Goal: Task Accomplishment & Management: Manage account settings

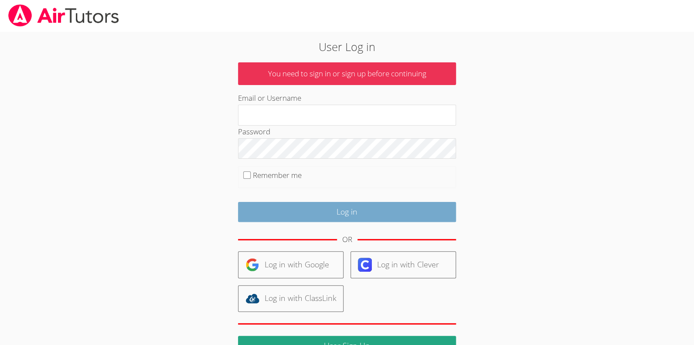
type input "jerilynwelsh@yahoo.com"
click at [434, 215] on input "Log in" at bounding box center [347, 212] width 218 height 20
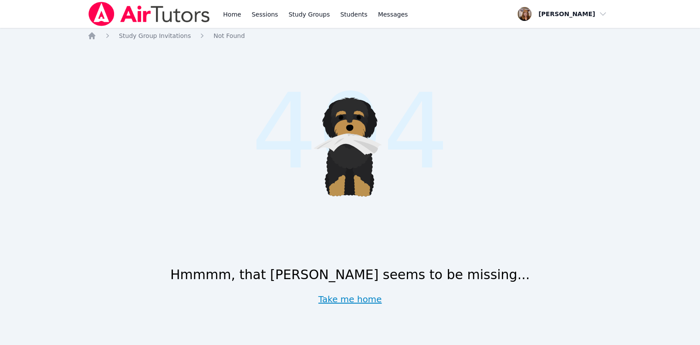
click at [339, 302] on link "Take me home" at bounding box center [350, 299] width 64 height 12
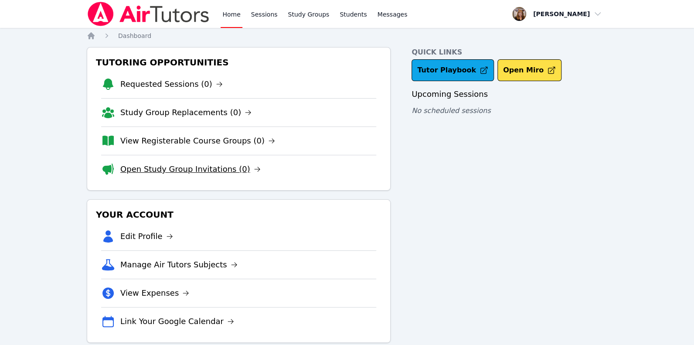
click at [190, 169] on link "Open Study Group Invitations (0)" at bounding box center [190, 169] width 140 height 12
